Goal: Transaction & Acquisition: Purchase product/service

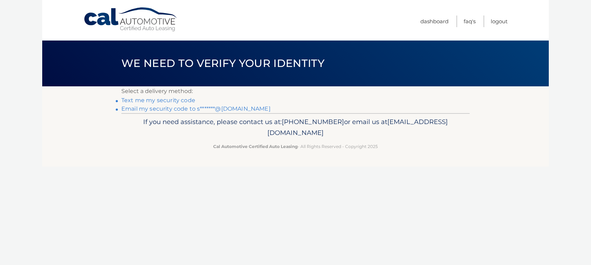
click at [162, 110] on link "Email my security code to s*******@gmail.com" at bounding box center [195, 108] width 149 height 7
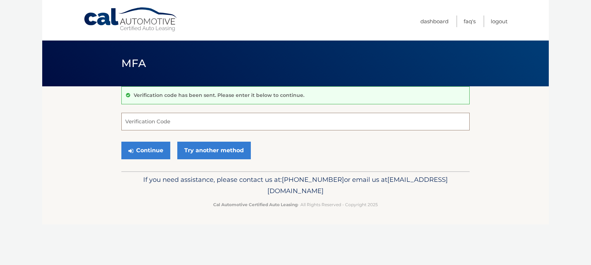
click at [186, 120] on input "Verification Code" at bounding box center [295, 122] width 348 height 18
paste input "083542"
click at [149, 152] on button "Continue" at bounding box center [145, 150] width 49 height 18
type input "083542"
click at [161, 151] on button "Continue" at bounding box center [145, 150] width 49 height 18
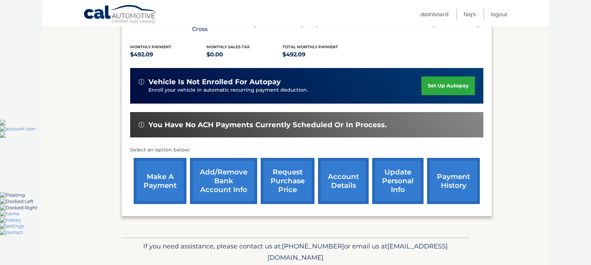
scroll to position [147, 0]
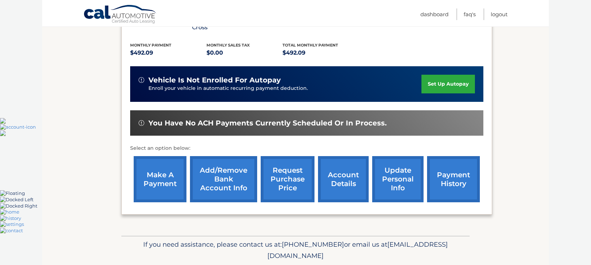
click at [158, 182] on link "make a payment" at bounding box center [160, 179] width 53 height 46
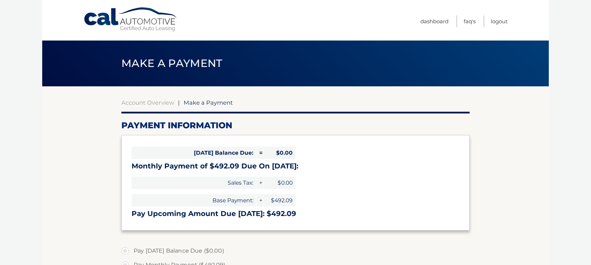
select select "Yzk1MDc5YWYtOGVlZC00ZDQ4LTg4ODAtZjUxNTYxY2M1YjFk"
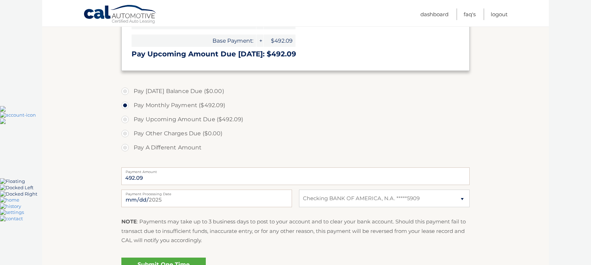
scroll to position [163, 0]
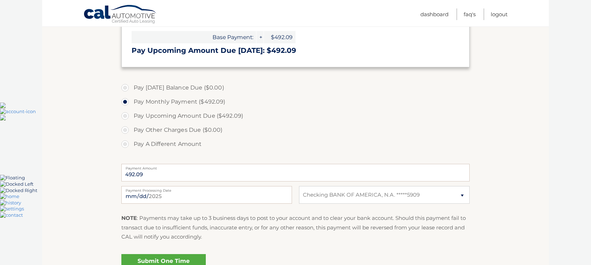
click at [123, 143] on label "Pay A Different Amount" at bounding box center [295, 144] width 348 height 14
click at [124, 143] on input "Pay A Different Amount" at bounding box center [127, 142] width 7 height 11
radio input "true"
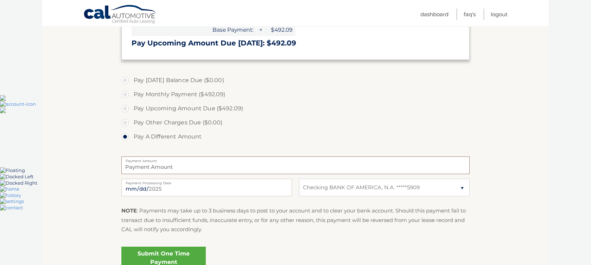
scroll to position [177, 0]
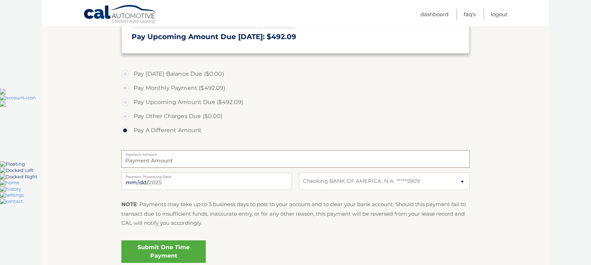
click at [163, 159] on input "Payment Amount" at bounding box center [295, 159] width 348 height 18
type input "246.05"
click at [51, 168] on section "Account Overview | Make a Payment Payment Information Today's Balance Due: = $0…" at bounding box center [295, 91] width 507 height 363
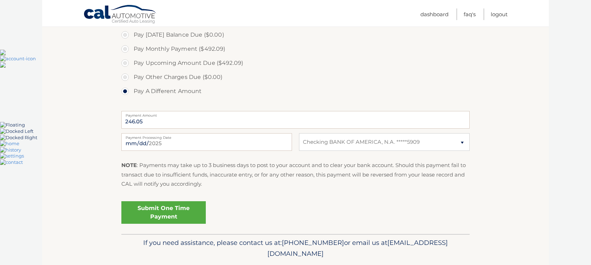
scroll to position [233, 0]
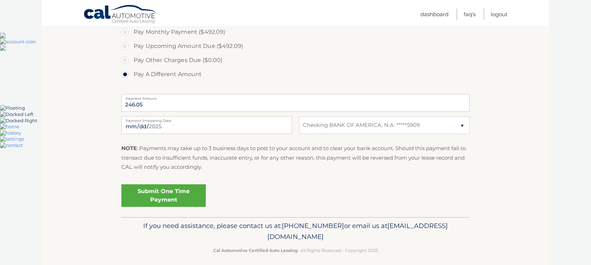
click at [185, 202] on link "Submit One Time Payment" at bounding box center [163, 195] width 84 height 23
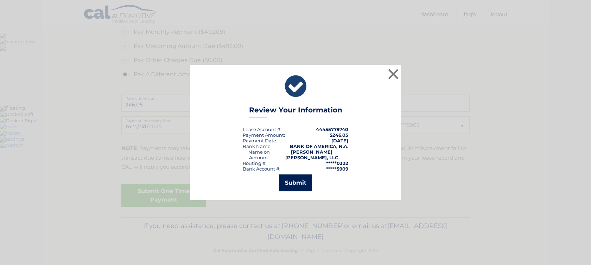
click at [304, 183] on button "Submit" at bounding box center [295, 182] width 33 height 17
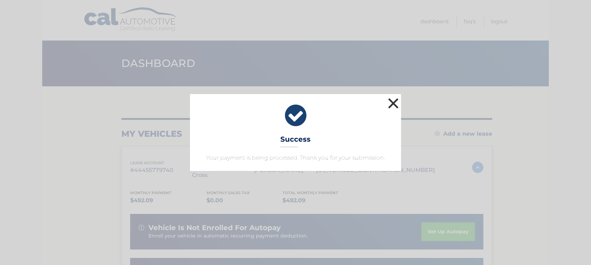
click at [392, 103] on button "×" at bounding box center [393, 103] width 14 height 14
